Goal: Information Seeking & Learning: Learn about a topic

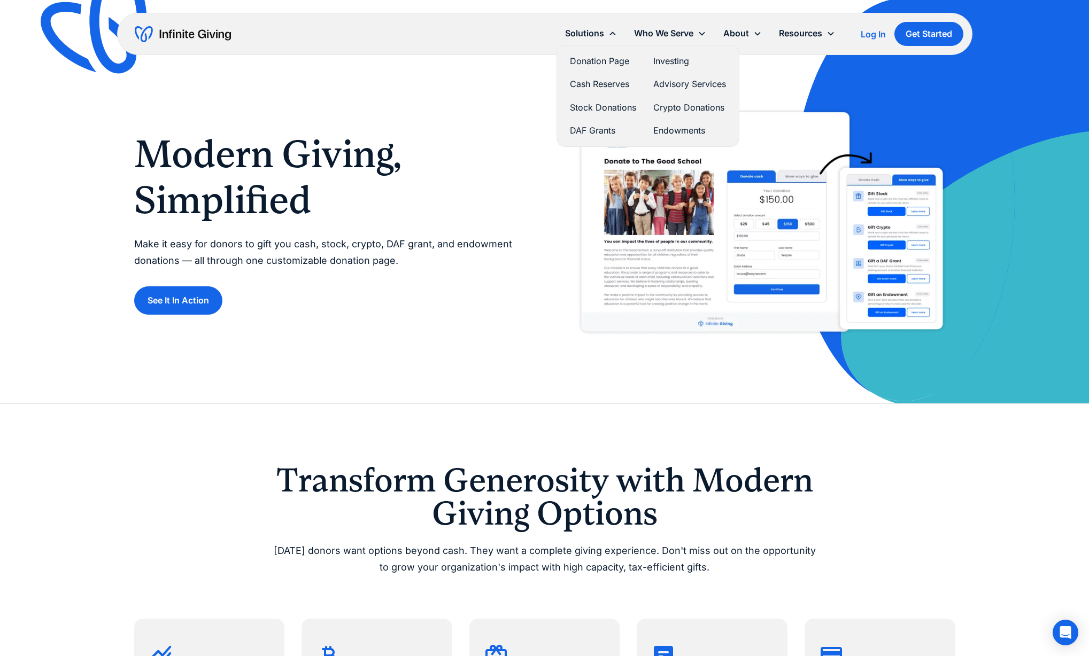
click at [601, 84] on link "Cash Reserves" at bounding box center [603, 84] width 66 height 14
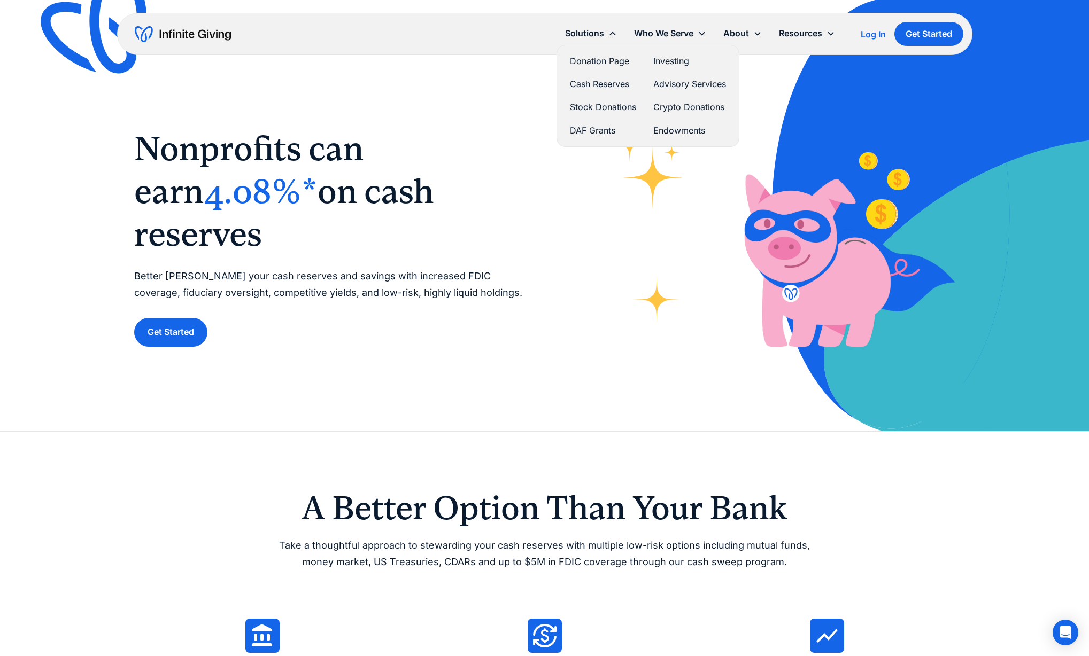
click at [591, 107] on link "Stock Donations" at bounding box center [603, 107] width 66 height 14
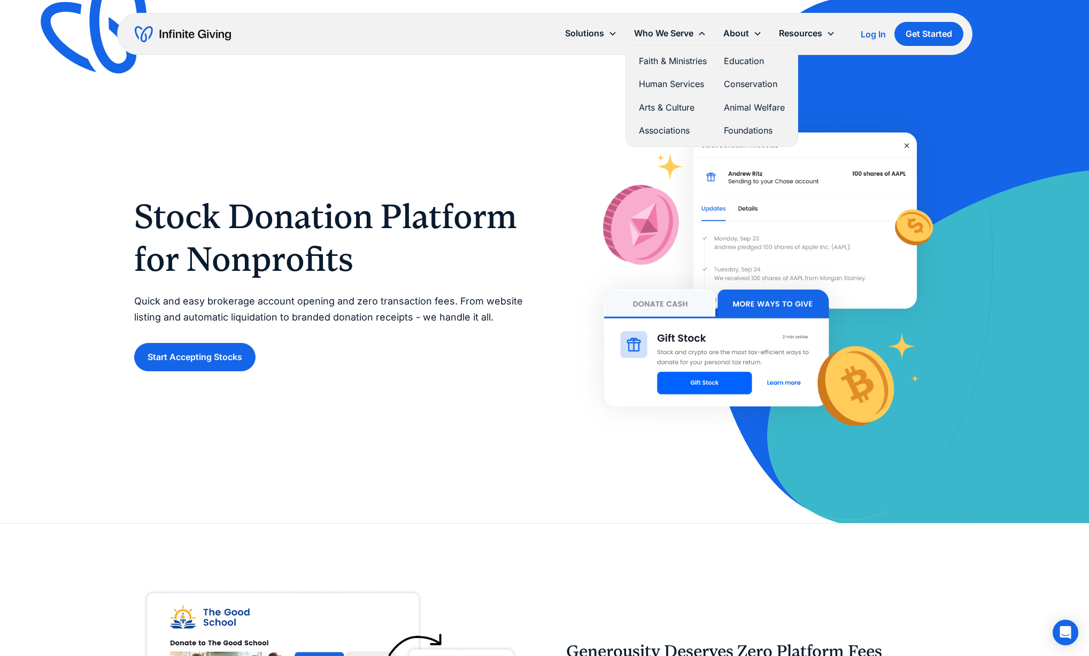
click at [743, 62] on link "Education" at bounding box center [754, 61] width 61 height 14
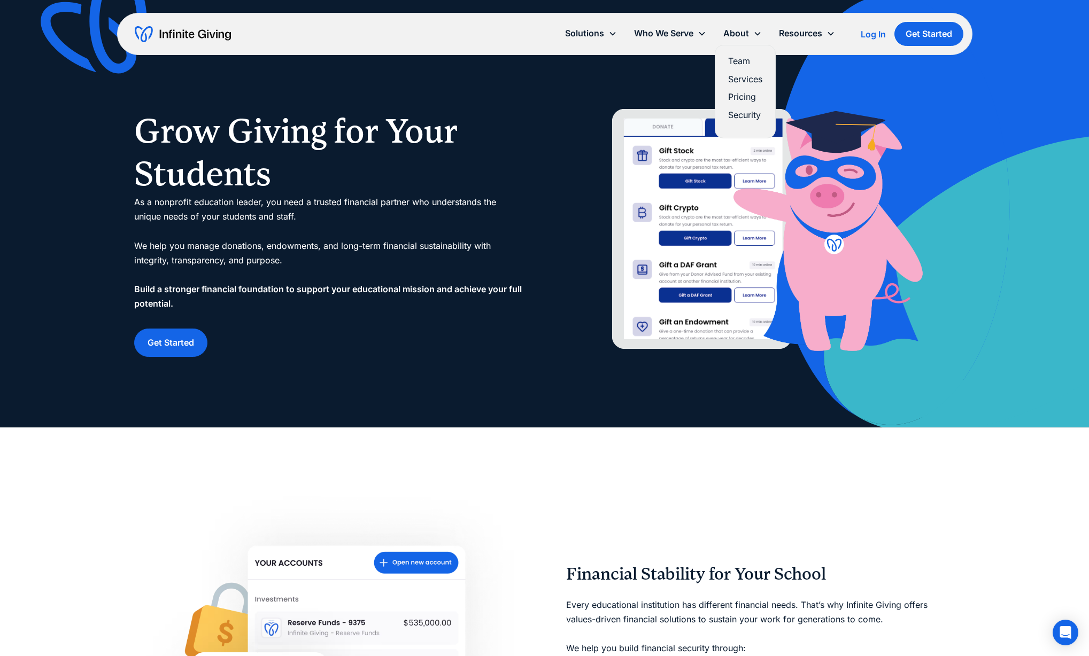
click at [740, 82] on link "Services" at bounding box center [745, 79] width 34 height 14
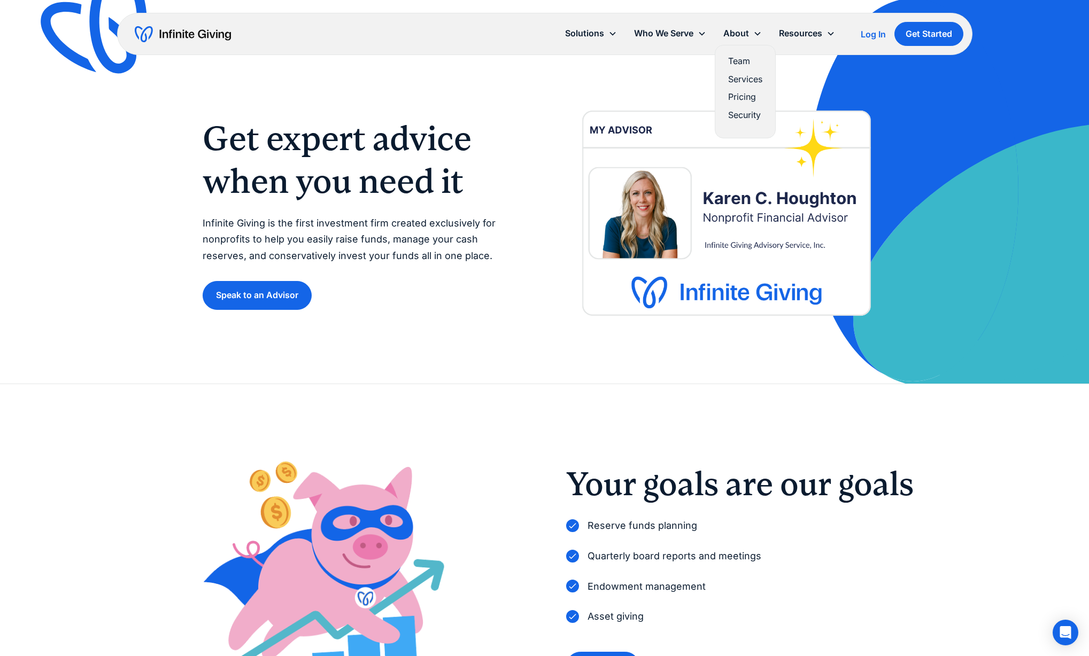
click at [744, 98] on link "Pricing" at bounding box center [745, 97] width 34 height 14
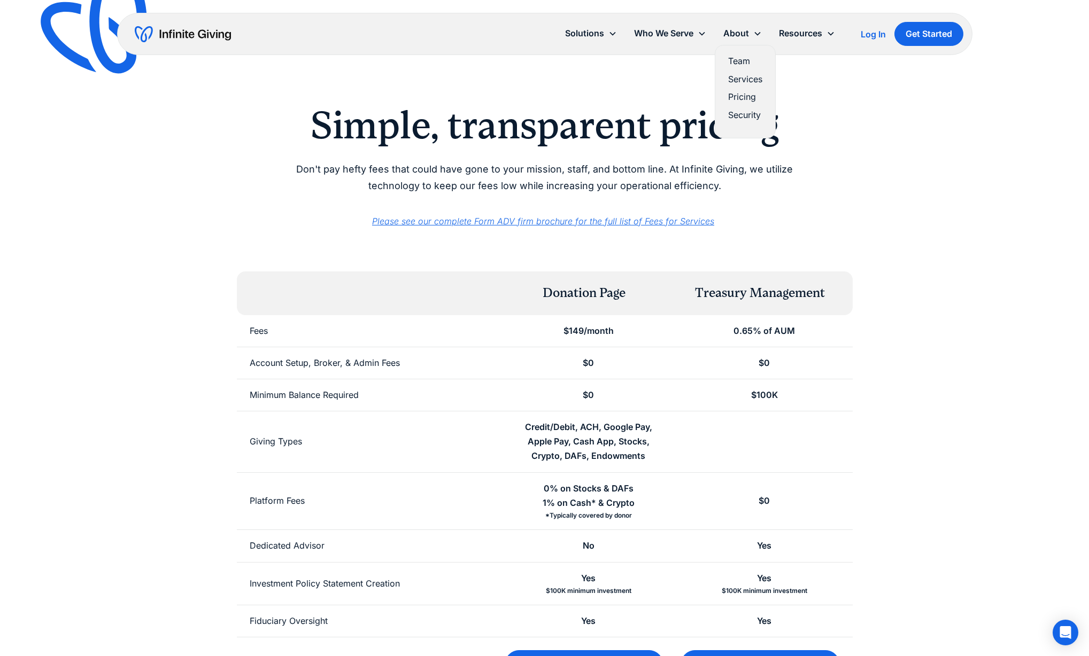
click at [741, 117] on link "Security" at bounding box center [745, 115] width 34 height 14
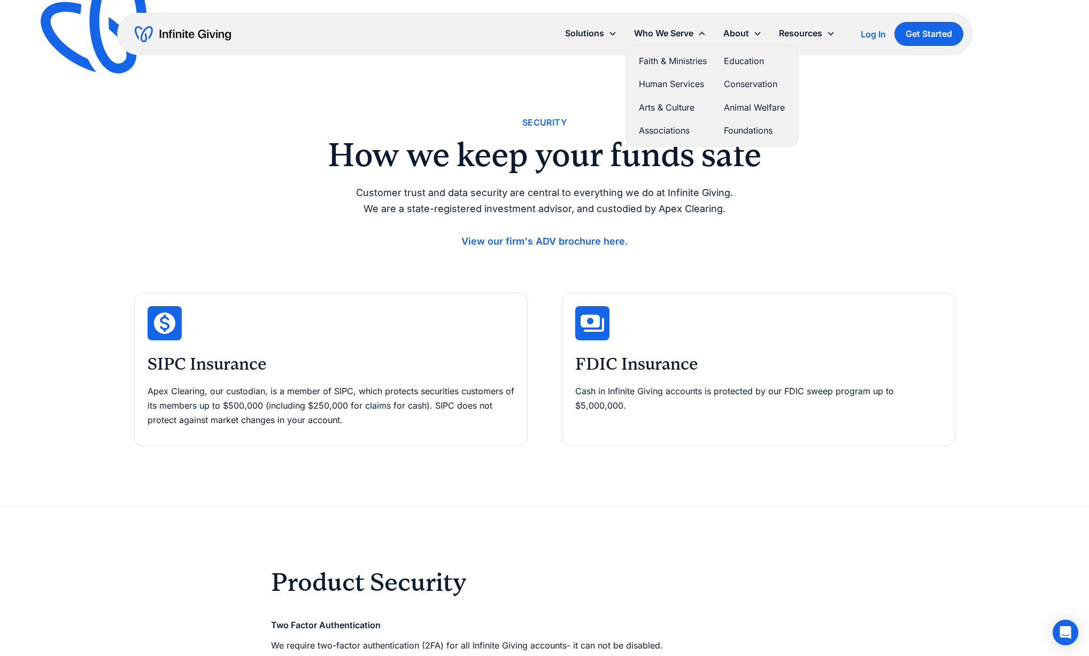
click at [747, 105] on link "Animal Welfare" at bounding box center [754, 107] width 61 height 14
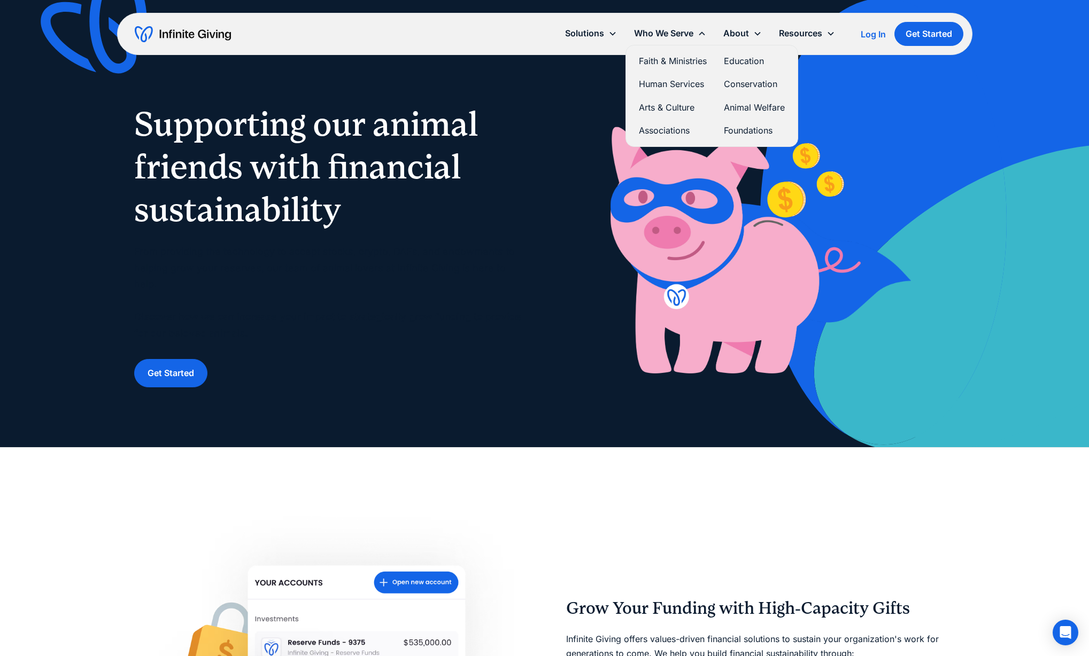
click at [664, 109] on link "Arts & Culture" at bounding box center [673, 107] width 68 height 14
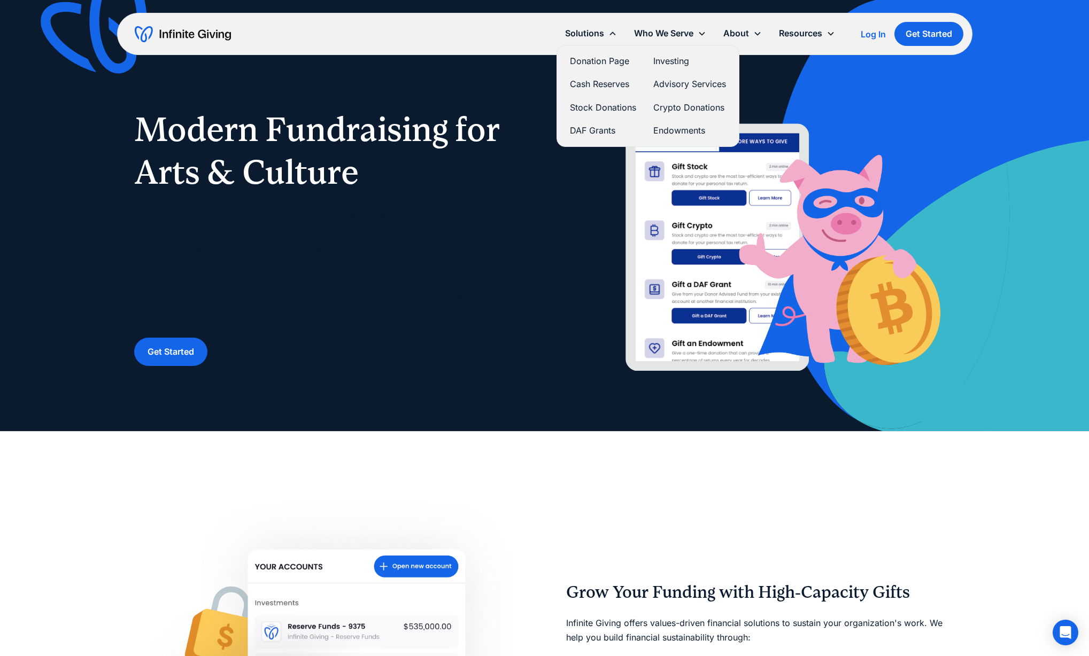
click at [602, 128] on link "DAF Grants" at bounding box center [603, 130] width 66 height 14
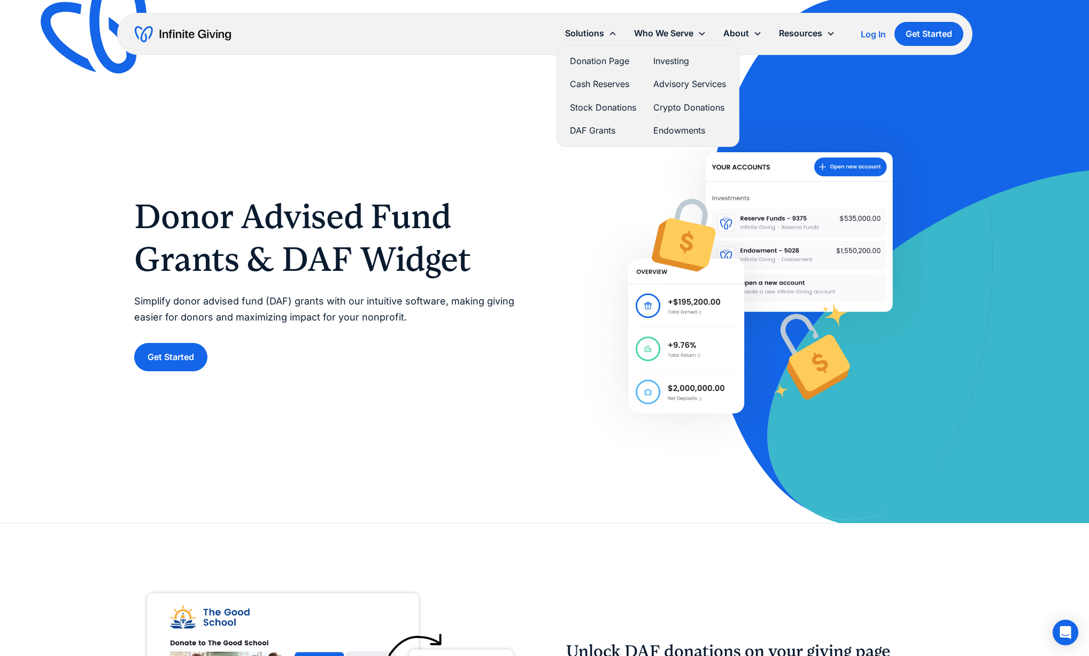
click at [688, 130] on link "Endowments" at bounding box center [689, 130] width 73 height 14
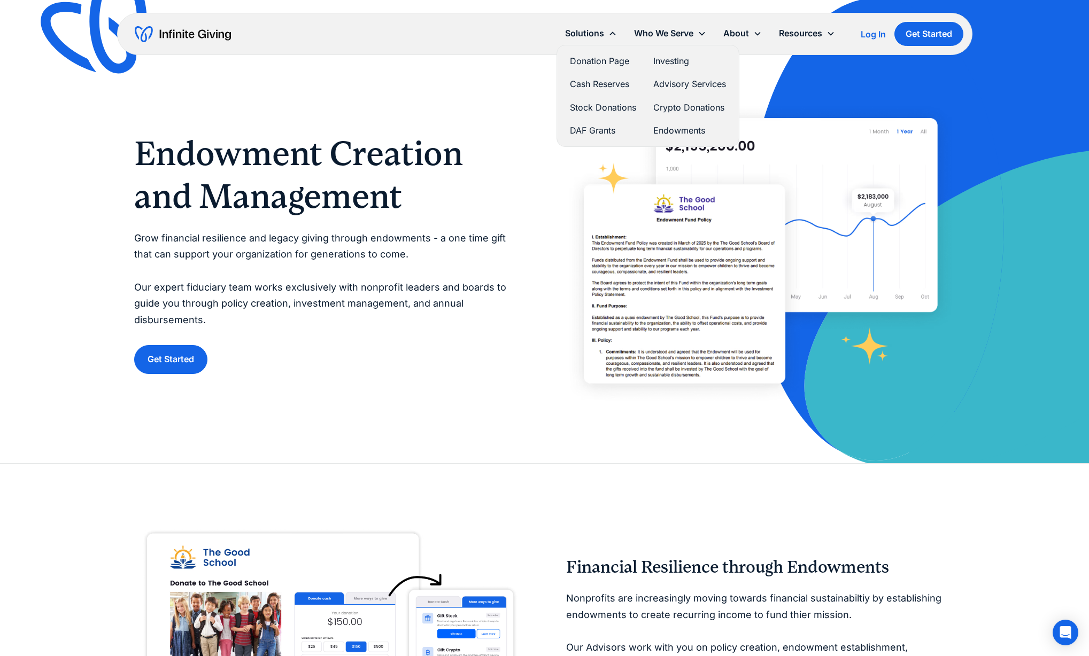
click at [699, 111] on link "Crypto Donations" at bounding box center [689, 107] width 73 height 14
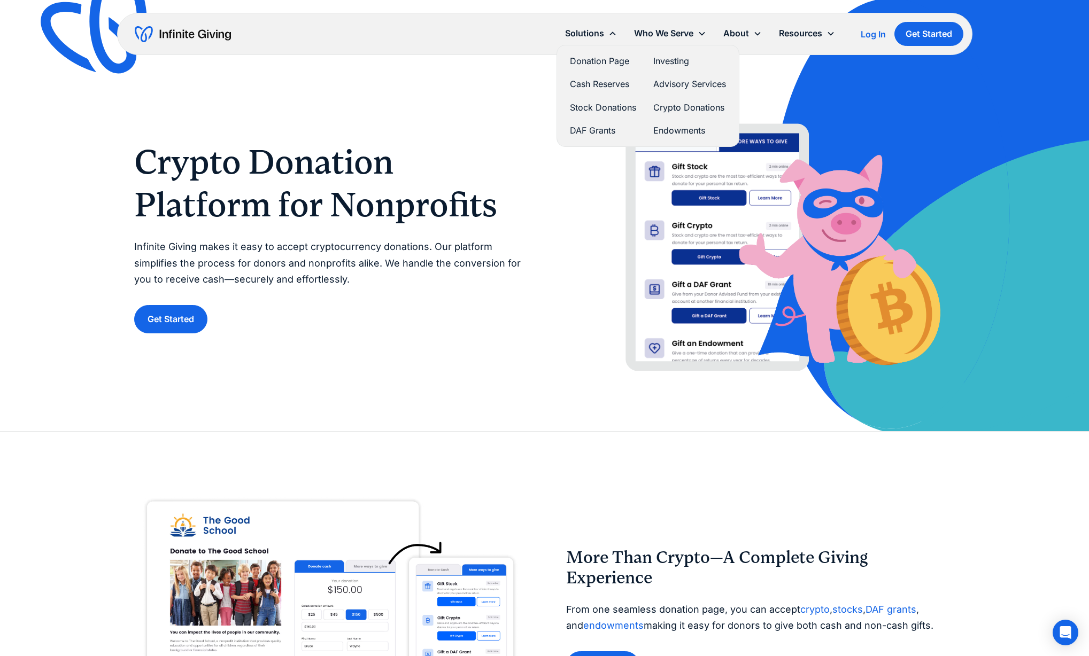
click at [698, 84] on link "Advisory Services" at bounding box center [689, 84] width 73 height 14
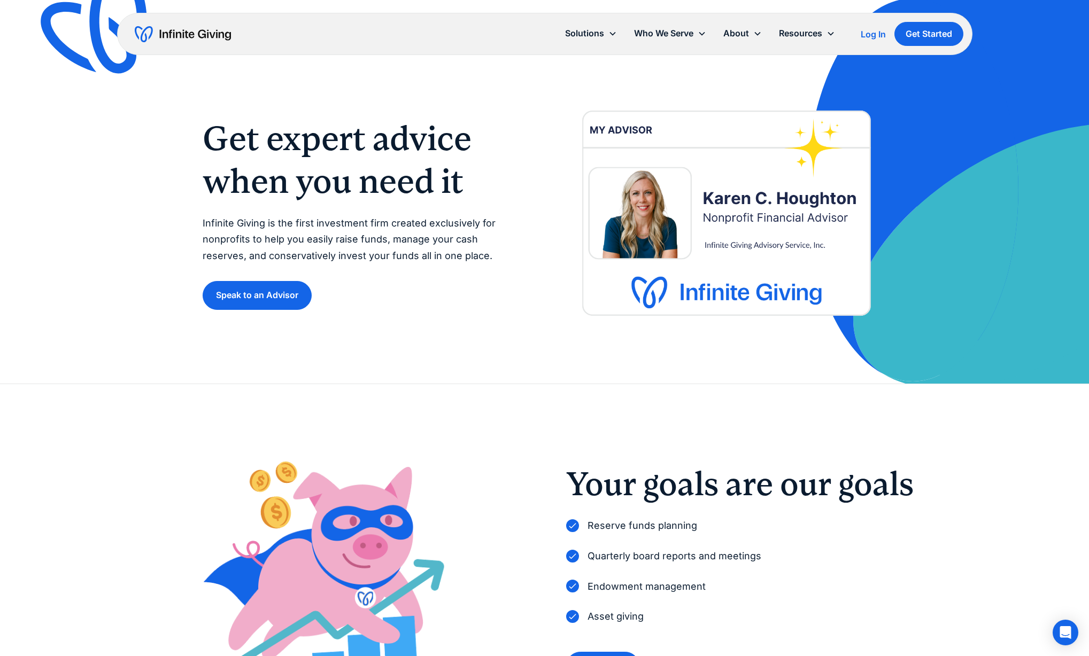
click at [447, 187] on h1 "Get expert advice when you need it" at bounding box center [363, 160] width 321 height 86
